Goal: Task Accomplishment & Management: Complete application form

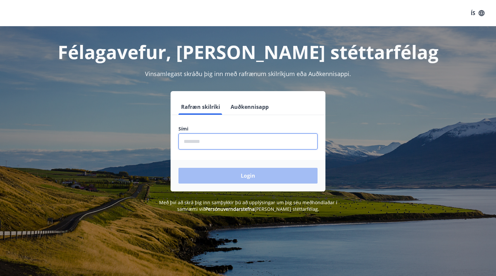
click at [233, 147] on input "phone" at bounding box center [247, 141] width 139 height 16
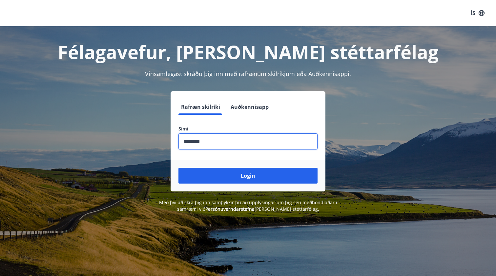
type input "********"
click at [248, 176] on button "Login" at bounding box center [247, 176] width 139 height 16
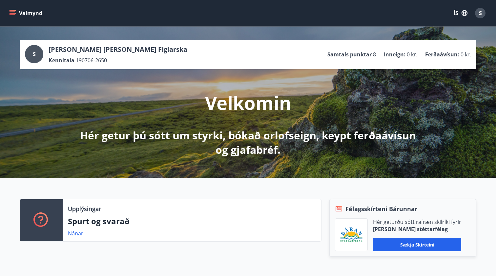
click at [10, 10] on icon "menu" at bounding box center [13, 10] width 7 height 1
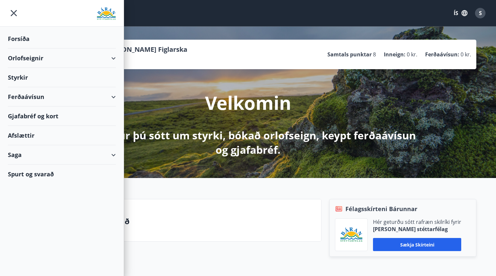
click at [17, 80] on div "Styrkir" at bounding box center [62, 77] width 108 height 19
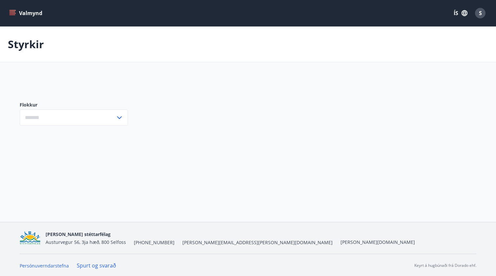
type input "***"
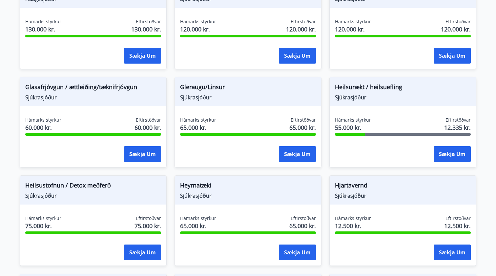
scroll to position [246, 0]
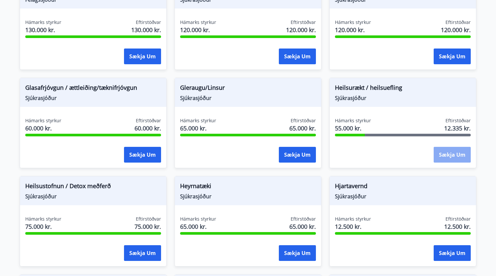
click at [453, 152] on button "Sækja um" at bounding box center [451, 155] width 37 height 16
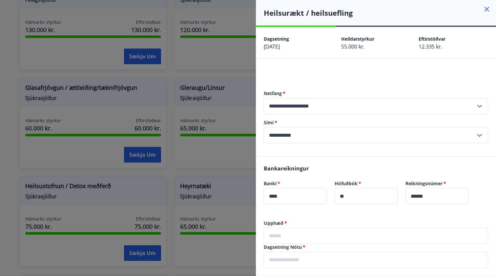
scroll to position [0, 0]
click at [486, 9] on icon at bounding box center [486, 9] width 1 height 1
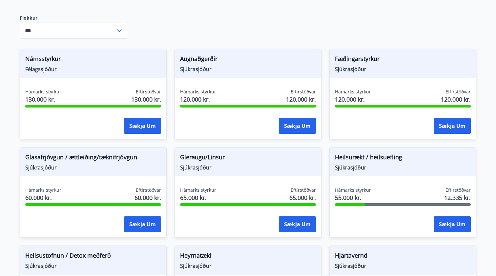
scroll to position [175, 0]
